Goal: Task Accomplishment & Management: Manage account settings

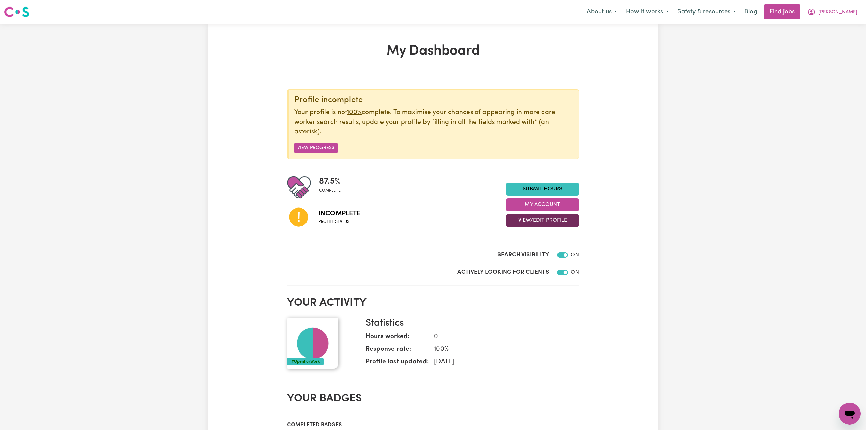
click at [542, 223] on button "View/Edit Profile" at bounding box center [542, 220] width 73 height 13
click at [533, 254] on link "Edit Profile" at bounding box center [538, 252] width 64 height 14
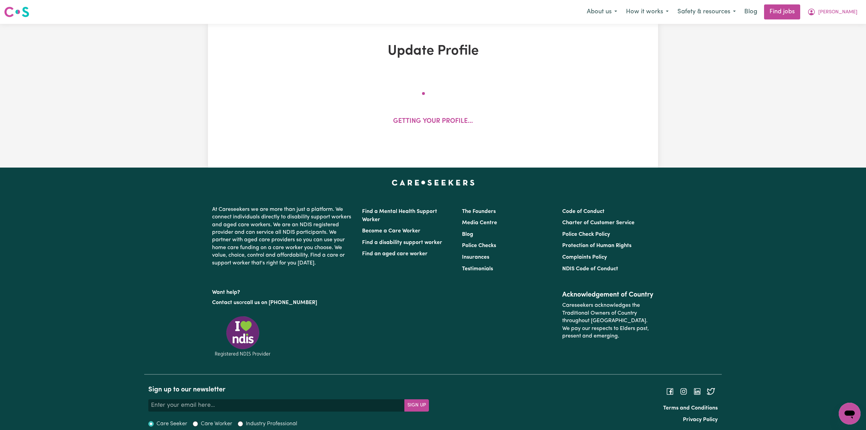
select select "[DEMOGRAPHIC_DATA]"
select select "Student Visa"
select select "Studying a healthcare related degree or qualification"
select select "40"
select select "60"
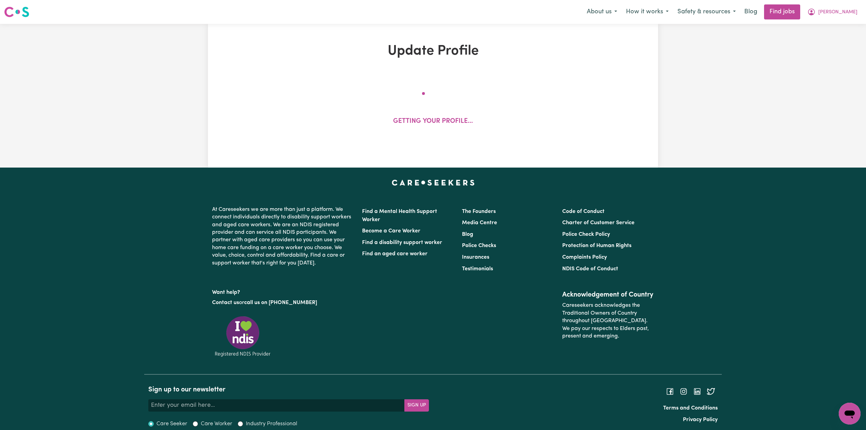
select select "70"
select select "85"
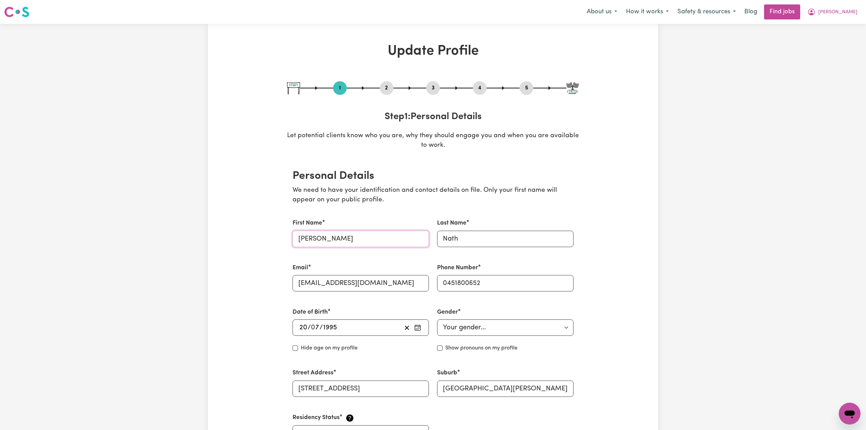
drag, startPoint x: 325, startPoint y: 238, endPoint x: 303, endPoint y: 280, distance: 47.7
click at [324, 239] on input "[PERSON_NAME]" at bounding box center [361, 239] width 136 height 16
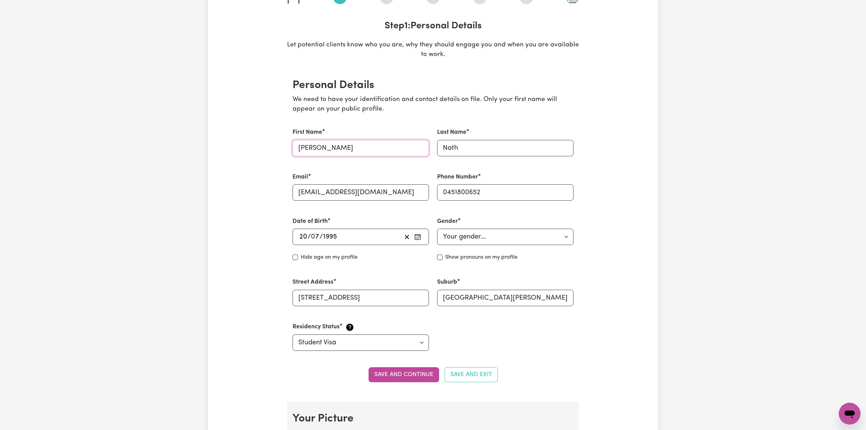
scroll to position [136, 0]
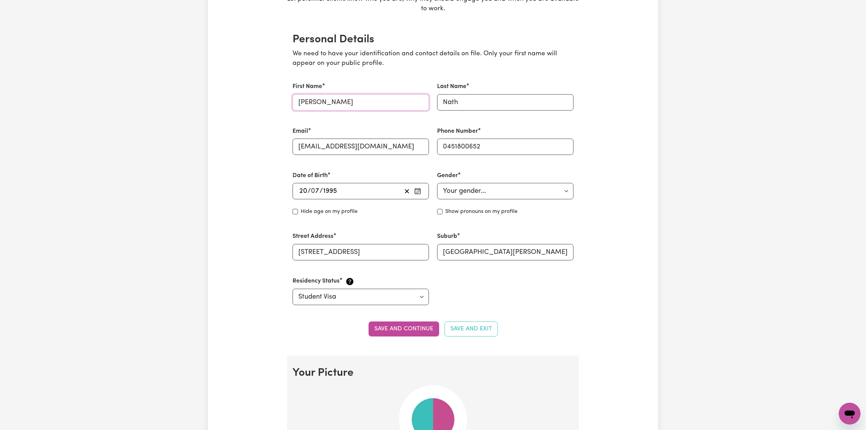
type input "[PERSON_NAME]"
click at [402, 319] on section "Personal Details We need to have your identification and contact details on fil…" at bounding box center [433, 188] width 292 height 333
click at [403, 322] on button "Save and continue" at bounding box center [404, 328] width 71 height 15
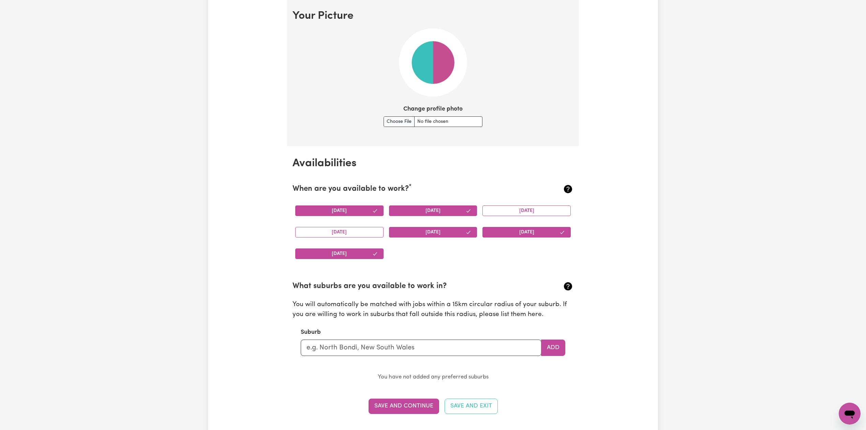
drag, startPoint x: 204, startPoint y: 261, endPoint x: 245, endPoint y: 243, distance: 44.3
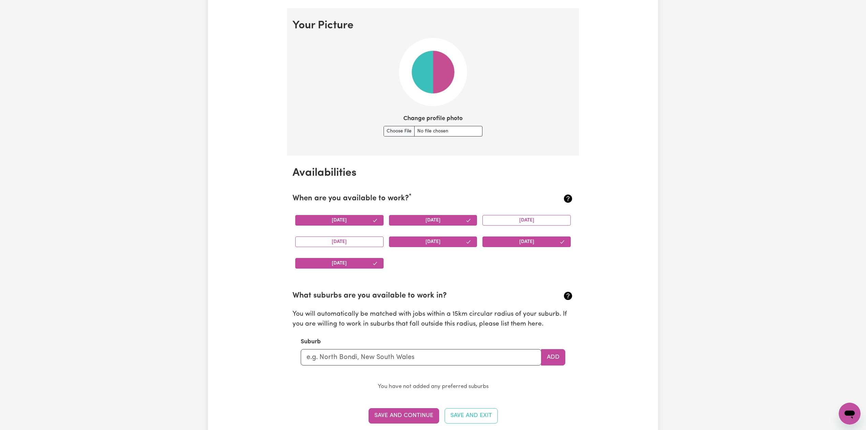
scroll to position [0, 0]
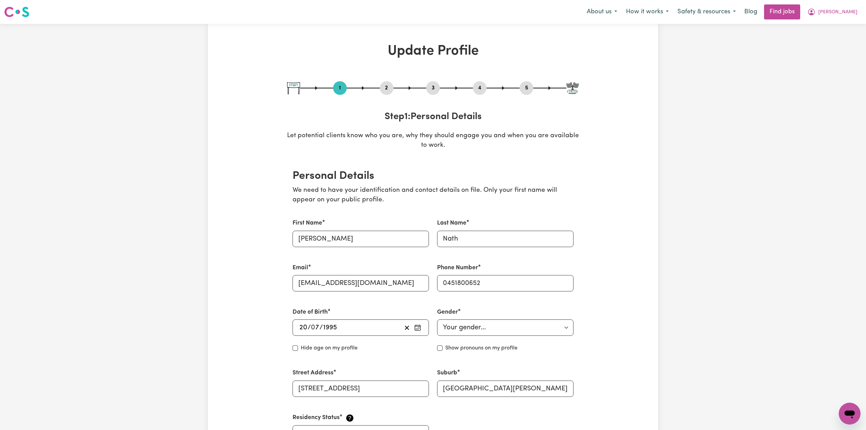
click at [392, 87] on button "2" at bounding box center [387, 88] width 14 height 9
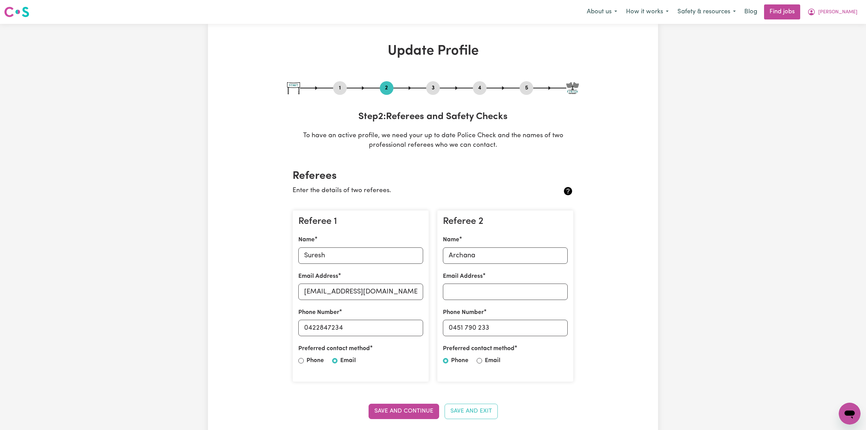
scroll to position [91, 0]
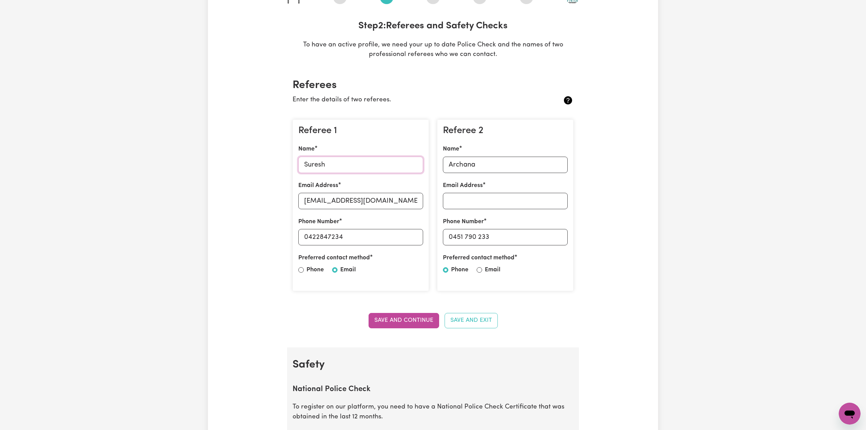
click at [335, 169] on input "Suresh" at bounding box center [360, 165] width 125 height 16
click at [351, 202] on input "[EMAIL_ADDRESS][DOMAIN_NAME]" at bounding box center [360, 201] width 125 height 16
click at [308, 196] on input "[EMAIL_ADDRESS][DOMAIN_NAME]" at bounding box center [360, 201] width 125 height 16
drag, startPoint x: 340, startPoint y: 234, endPoint x: 353, endPoint y: 234, distance: 13.0
click at [353, 234] on input "0422847234" at bounding box center [360, 237] width 125 height 16
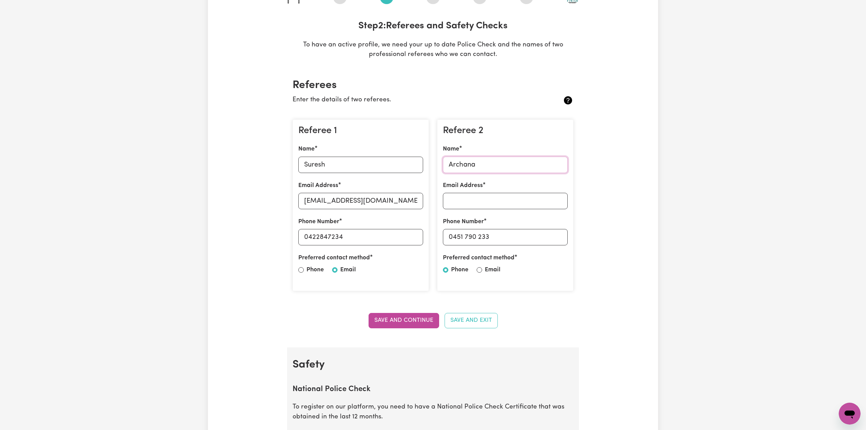
click at [503, 160] on input "Archana" at bounding box center [505, 165] width 125 height 16
drag, startPoint x: 453, startPoint y: 236, endPoint x: 542, endPoint y: 235, distance: 89.4
click at [542, 235] on input "0451 790 233" at bounding box center [505, 237] width 125 height 16
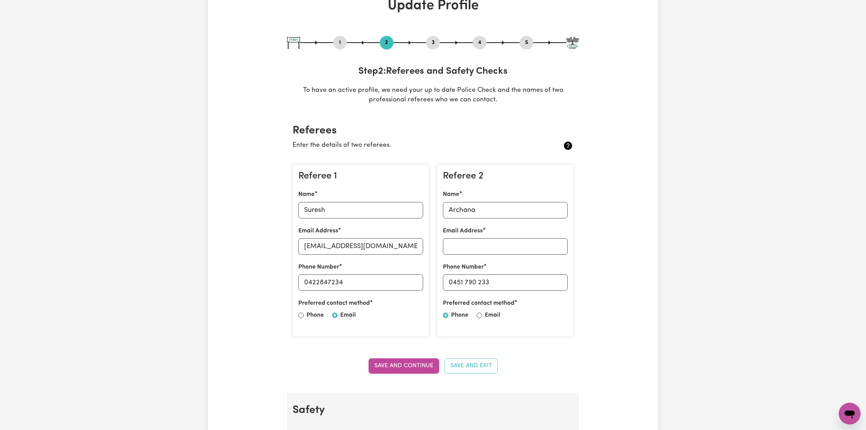
scroll to position [0, 0]
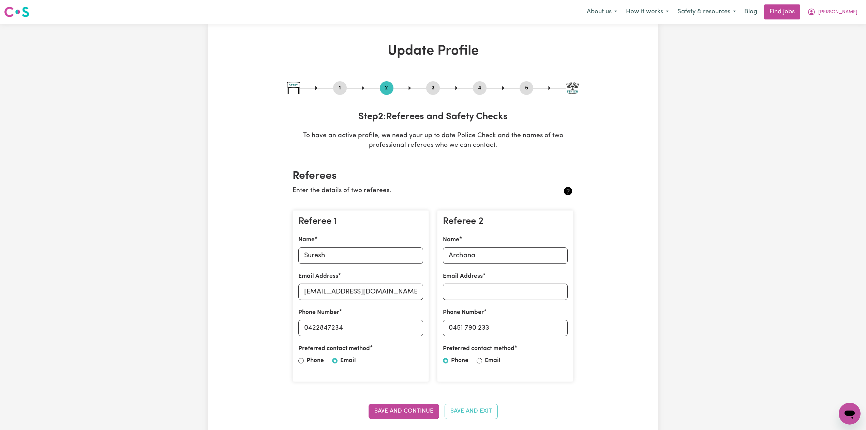
drag, startPoint x: 524, startPoint y: 86, endPoint x: 520, endPoint y: 89, distance: 5.2
click at [524, 87] on button "5" at bounding box center [527, 88] width 14 height 9
select select "I am working in another industry"
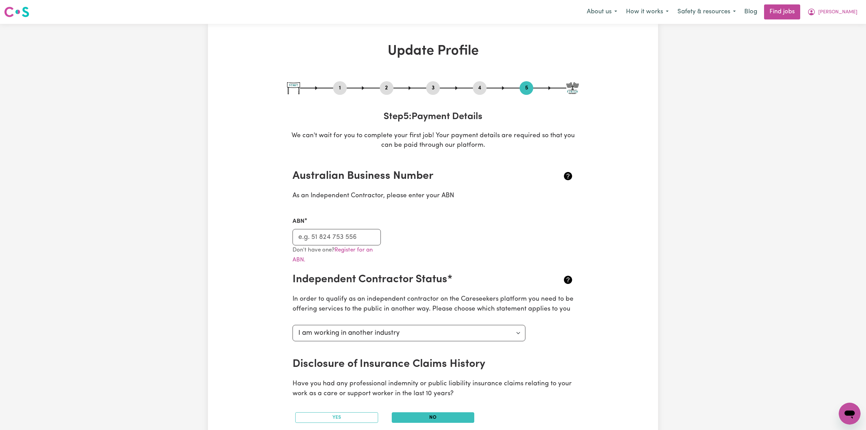
scroll to position [45, 0]
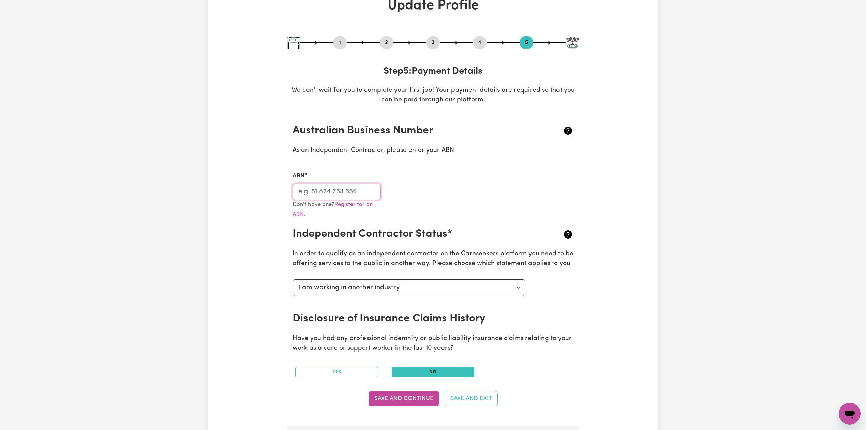
click at [327, 190] on input "ABN" at bounding box center [337, 191] width 88 height 16
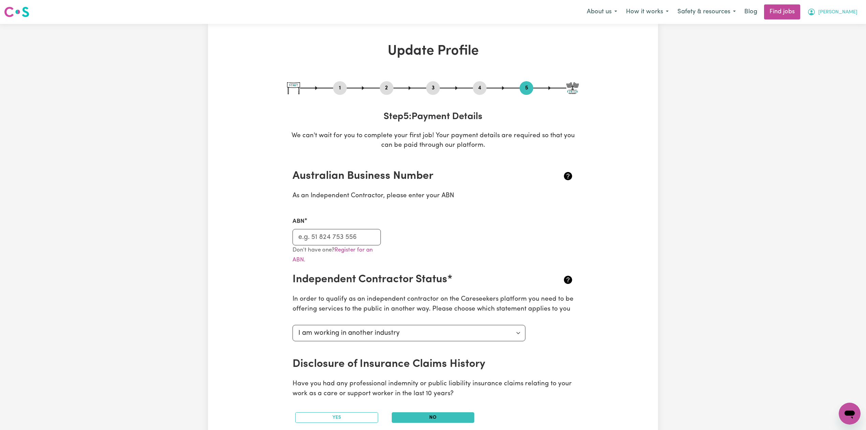
drag, startPoint x: 847, startPoint y: 7, endPoint x: 840, endPoint y: 18, distance: 13.5
click at [847, 8] on button "[PERSON_NAME]" at bounding box center [832, 12] width 59 height 14
click at [823, 39] on link "My Dashboard" at bounding box center [835, 39] width 54 height 13
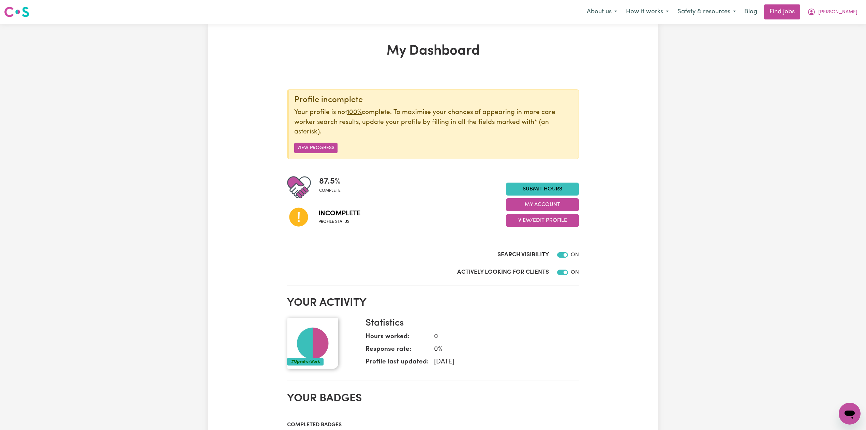
click at [538, 231] on div "87.5 % complete Incomplete Profile status Submit Hours My Account View/Edit Pro…" at bounding box center [433, 204] width 292 height 59
click at [541, 219] on button "View/Edit Profile" at bounding box center [542, 220] width 73 height 13
click at [536, 253] on link "Edit Profile" at bounding box center [538, 252] width 64 height 14
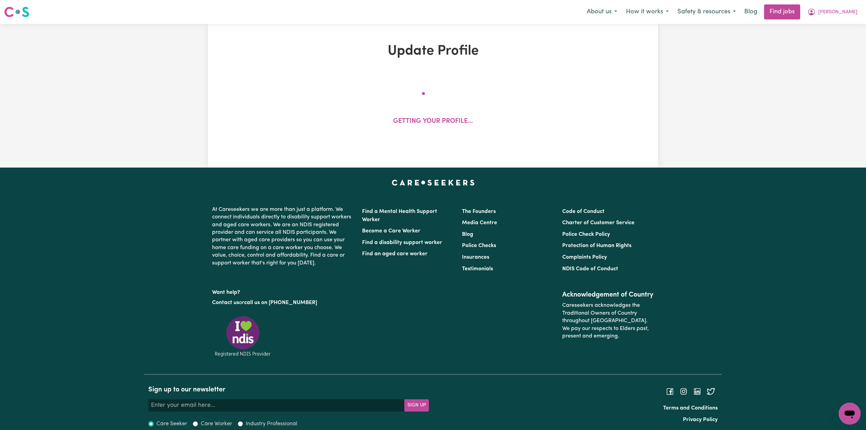
select select "[DEMOGRAPHIC_DATA]"
select select "Student Visa"
select select "Studying a healthcare related degree or qualification"
select select "40"
select select "60"
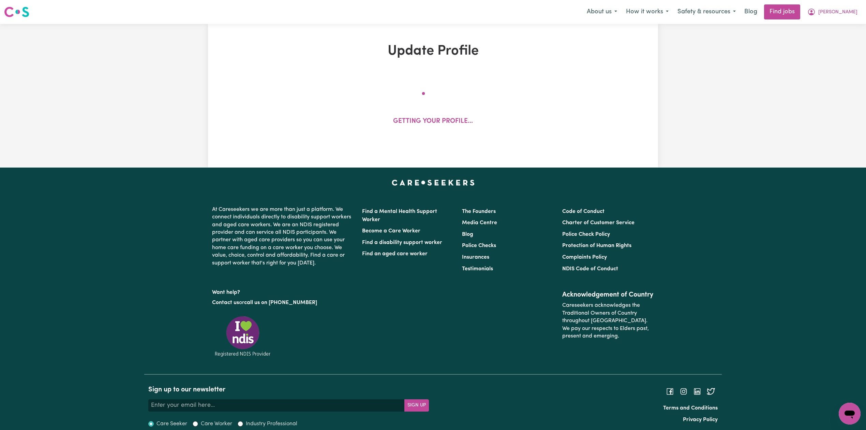
select select "70"
select select "85"
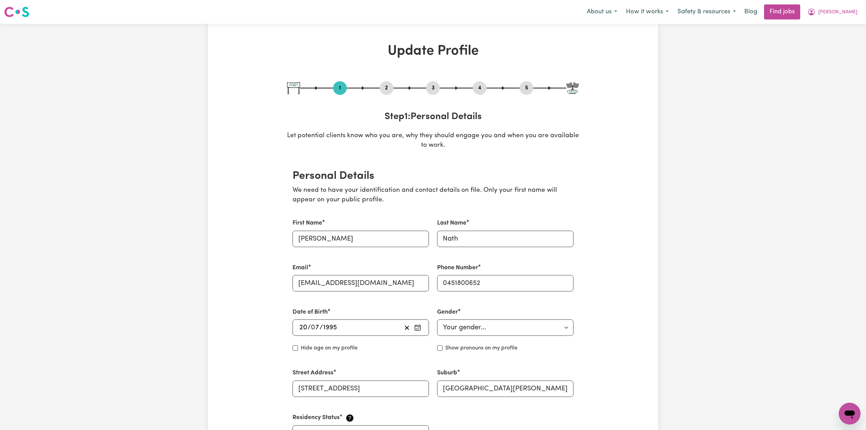
click at [433, 86] on button "3" at bounding box center [433, 88] width 14 height 9
select select "2025"
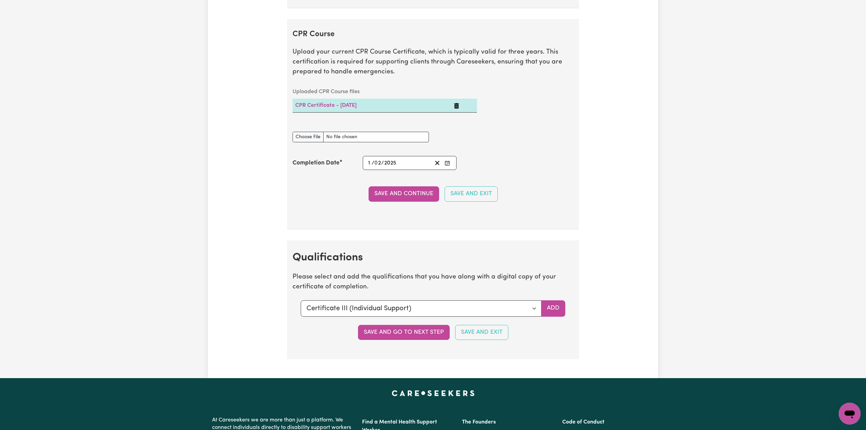
scroll to position [1531, 0]
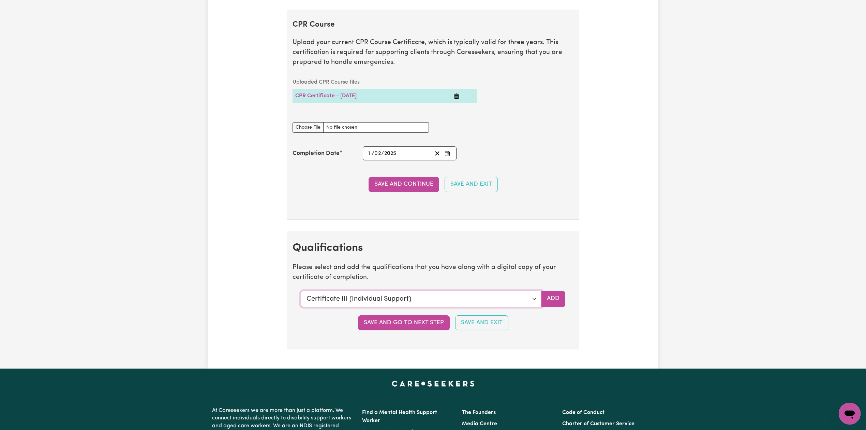
click at [431, 304] on select "Select a qualification to add... Certificate III (Individual Support) Certifica…" at bounding box center [421, 299] width 241 height 16
select select "Certificate IV (Disability Support)"
click at [301, 298] on select "Select a qualification to add... Certificate III (Individual Support) Certifica…" at bounding box center [421, 299] width 241 height 16
click at [543, 302] on button "Add" at bounding box center [553, 299] width 24 height 16
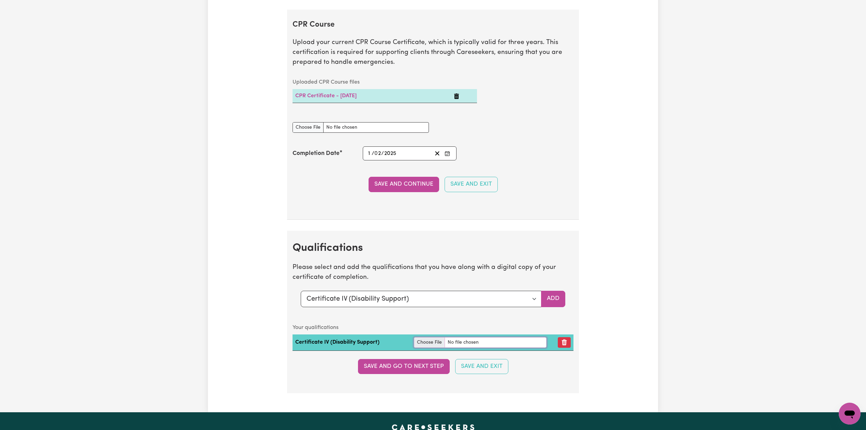
click at [430, 347] on input "file" at bounding box center [480, 342] width 133 height 11
type input "C:\fakepath\[PERSON_NAME] Nath Certificate IV in Disability.pdf"
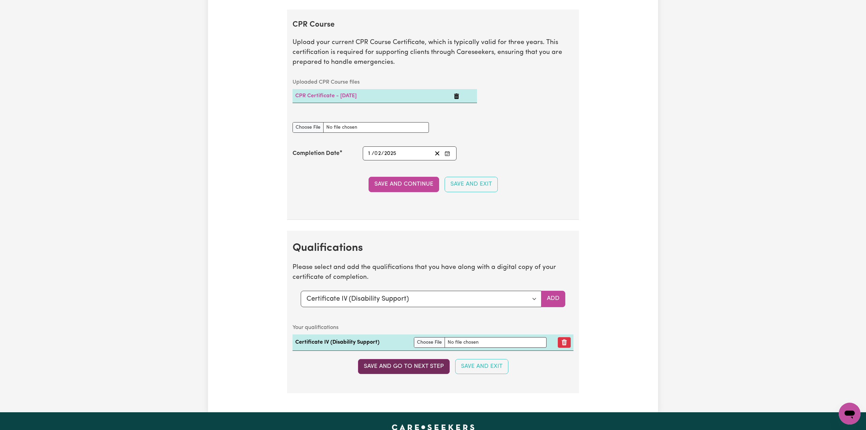
click at [381, 369] on button "Save and go to next step" at bounding box center [404, 366] width 92 height 15
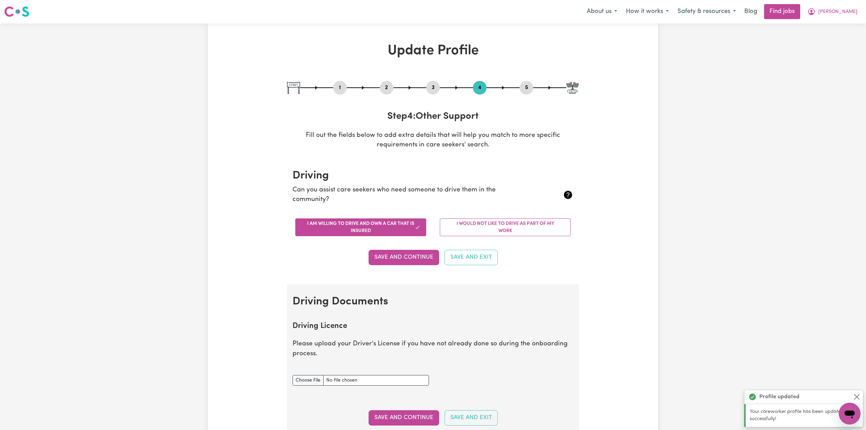
scroll to position [0, 0]
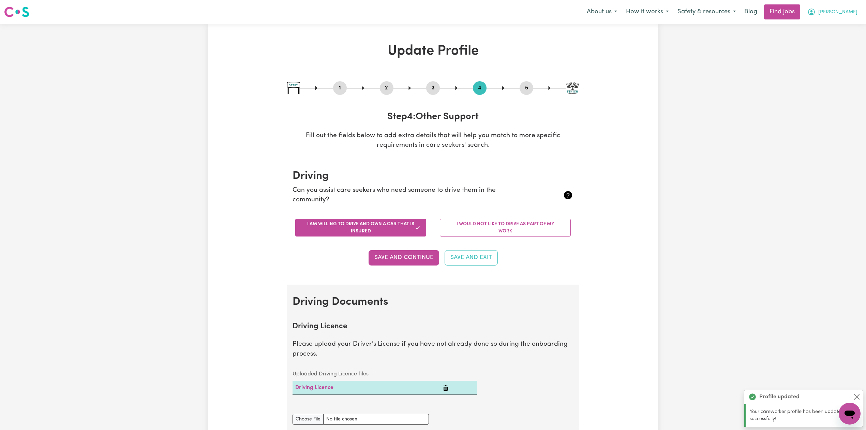
click at [831, 15] on span "[PERSON_NAME]" at bounding box center [837, 13] width 39 height 8
click at [825, 51] on link "Logout" at bounding box center [835, 52] width 54 height 13
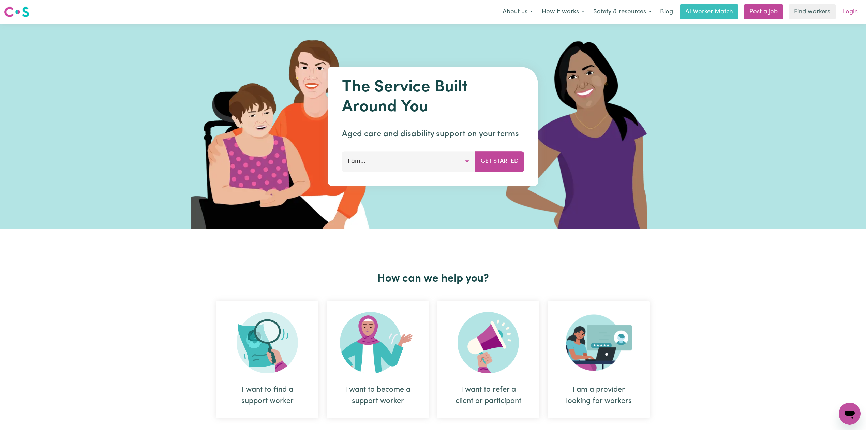
click at [851, 6] on link "Login" at bounding box center [851, 11] width 24 height 15
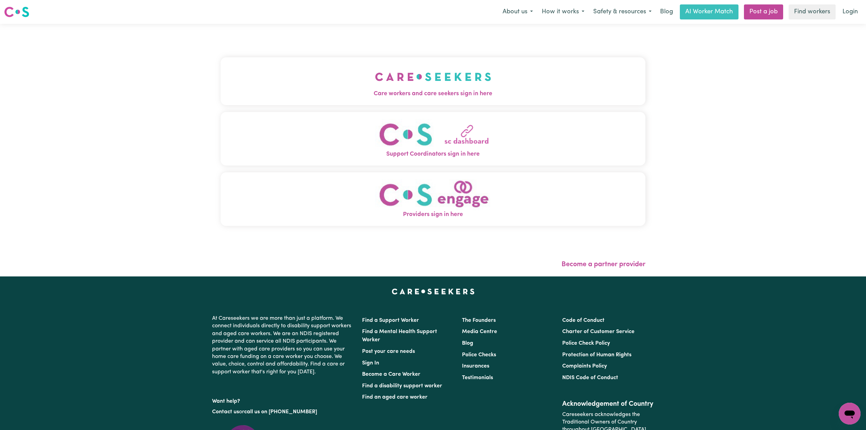
click at [355, 84] on div "Care workers and care seekers sign in here Support Coordinators sign in here Pr…" at bounding box center [433, 150] width 433 height 252
click at [332, 79] on button "Care workers and care seekers sign in here" at bounding box center [433, 81] width 425 height 48
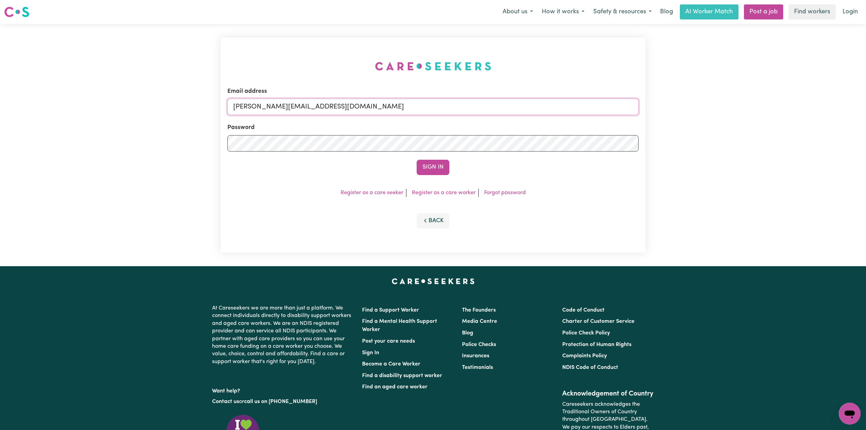
drag, startPoint x: 341, startPoint y: 102, endPoint x: 341, endPoint y: 115, distance: 12.6
click at [341, 102] on input "[PERSON_NAME][EMAIL_ADDRESS][DOMAIN_NAME]" at bounding box center [432, 107] width 411 height 16
click at [315, 94] on div "Email address [PERSON_NAME][EMAIL_ADDRESS][DOMAIN_NAME]" at bounding box center [432, 101] width 411 height 28
drag, startPoint x: 315, startPoint y: 105, endPoint x: 317, endPoint y: 115, distance: 9.7
click at [315, 105] on input "[PERSON_NAME][EMAIL_ADDRESS][DOMAIN_NAME]" at bounding box center [432, 107] width 411 height 16
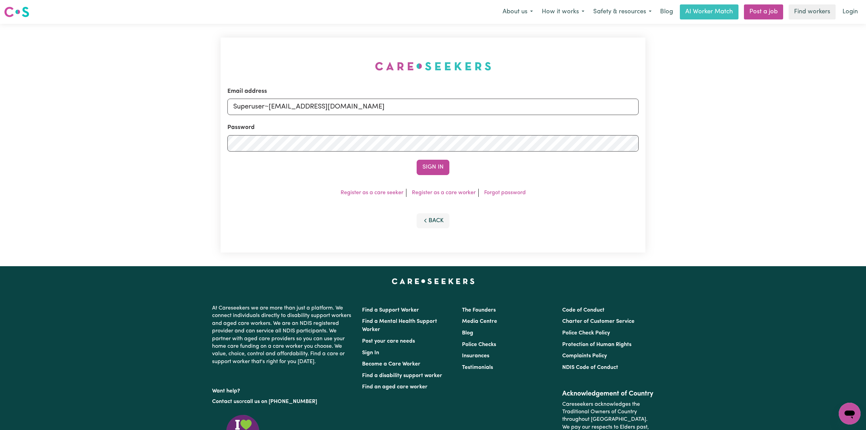
drag, startPoint x: 269, startPoint y: 103, endPoint x: 501, endPoint y: 125, distance: 233.0
click at [500, 124] on form "Email address Superuser~[EMAIL_ADDRESS][DOMAIN_NAME] Password Sign In" at bounding box center [432, 131] width 411 height 88
type input "Superuser~[EMAIL_ADDRESS][DOMAIN_NAME]"
click at [433, 170] on button "Sign In" at bounding box center [433, 167] width 33 height 15
